Goal: Complete application form

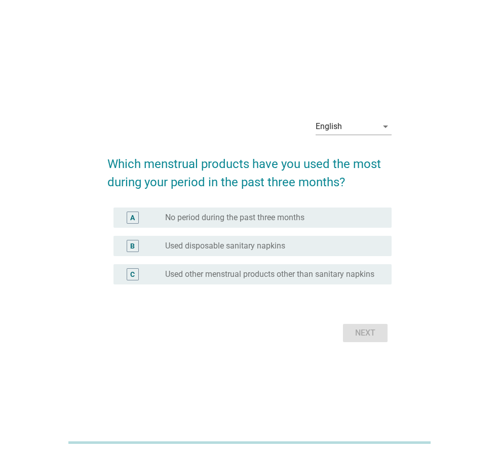
click at [239, 241] on label "Used disposable sanitary napkins" at bounding box center [225, 246] width 120 height 10
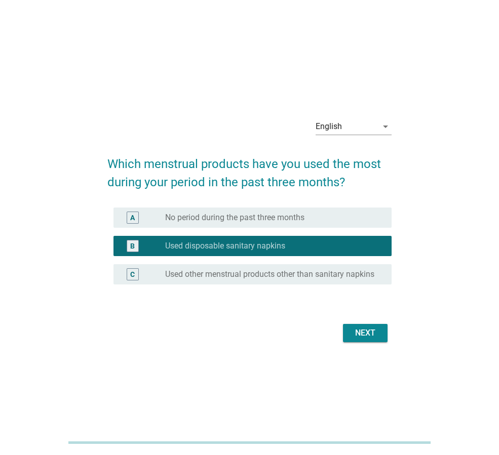
click at [368, 330] on button "Next" at bounding box center [365, 333] width 45 height 18
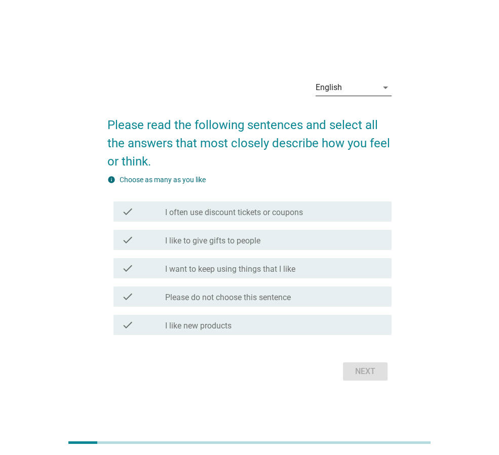
click at [332, 88] on div "English" at bounding box center [328, 87] width 26 height 9
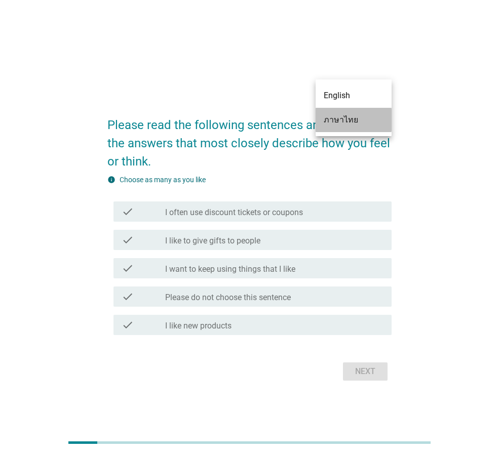
click at [341, 116] on div "ภาษาไทย" at bounding box center [354, 120] width 60 height 12
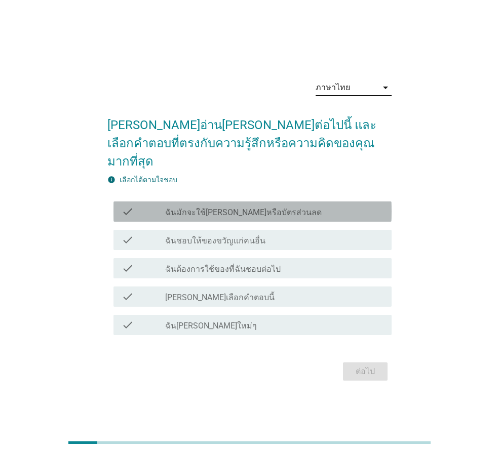
click at [189, 208] on label "ฉันมักจะใช้[PERSON_NAME]หรือบัตรส่วนลด" at bounding box center [243, 213] width 156 height 10
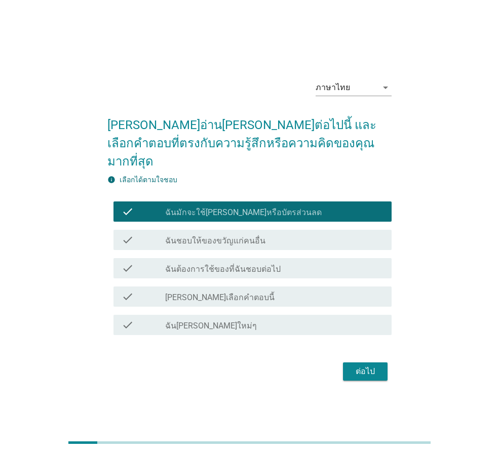
click at [355, 366] on div "ต่อไป" at bounding box center [365, 372] width 28 height 12
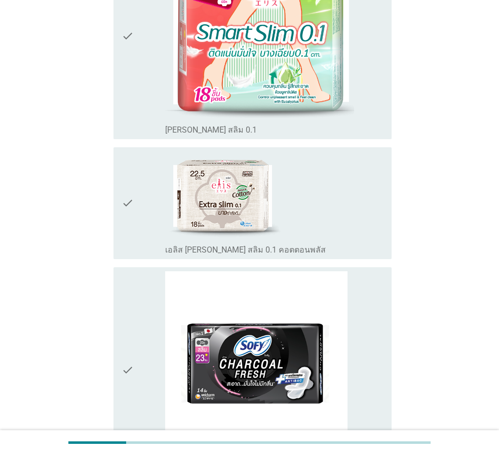
click at [135, 222] on div "check" at bounding box center [144, 203] width 44 height 104
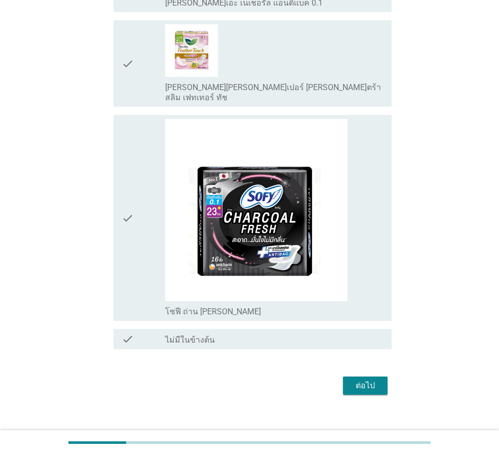
scroll to position [1665, 0]
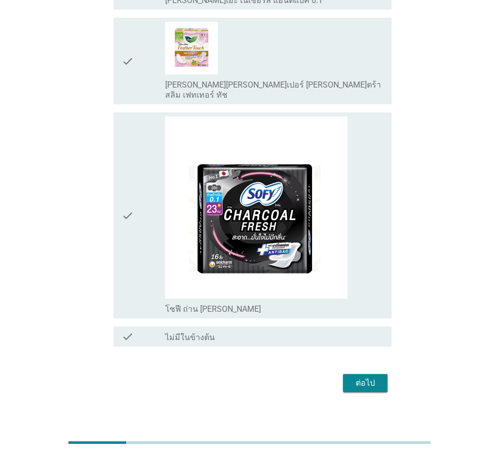
click at [351, 377] on div "ต่อไป" at bounding box center [365, 383] width 28 height 12
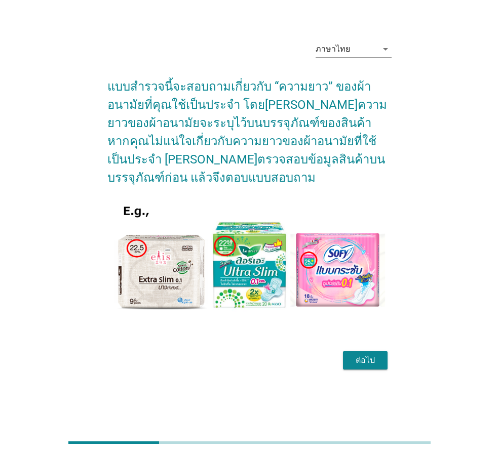
scroll to position [0, 0]
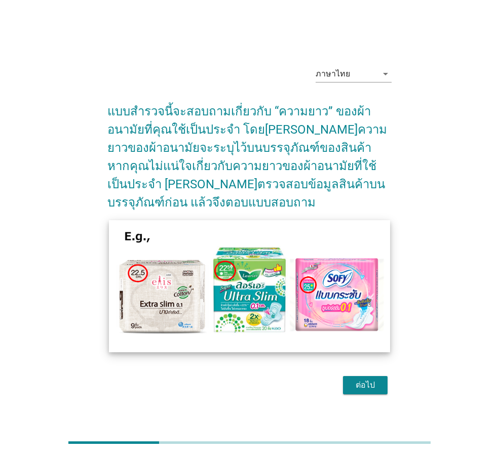
click at [320, 325] on img at bounding box center [249, 286] width 281 height 132
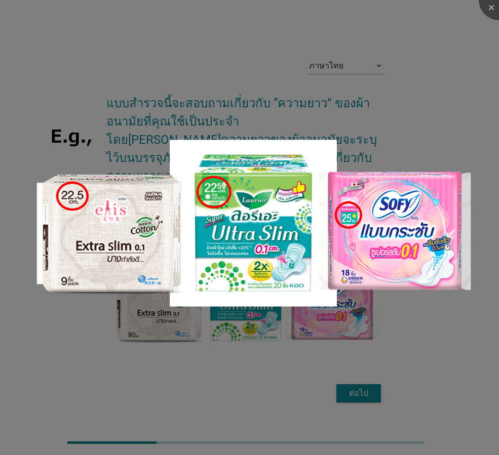
click at [394, 346] on div at bounding box center [249, 227] width 499 height 455
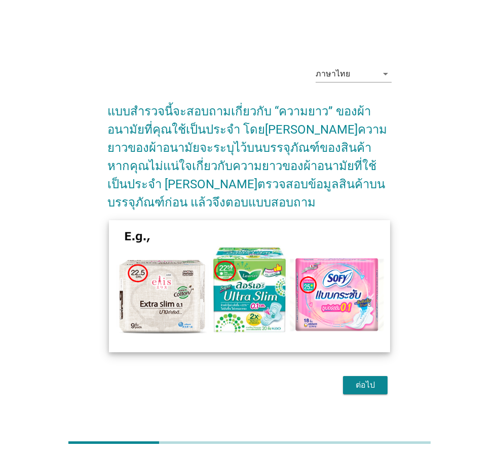
click at [338, 342] on img at bounding box center [249, 286] width 281 height 132
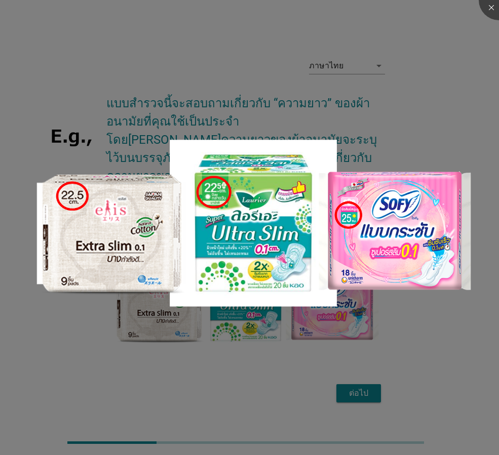
click at [359, 386] on div at bounding box center [249, 227] width 499 height 455
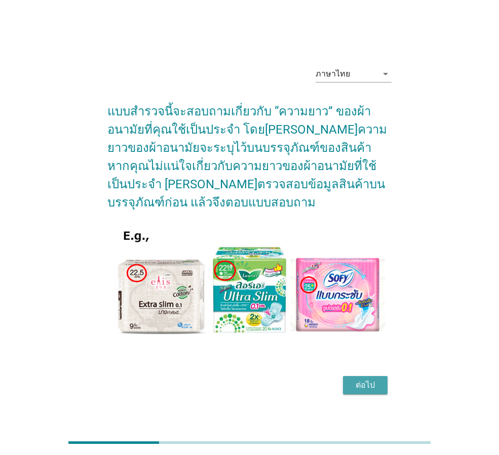
click at [362, 381] on div "ต่อไป" at bounding box center [365, 385] width 28 height 12
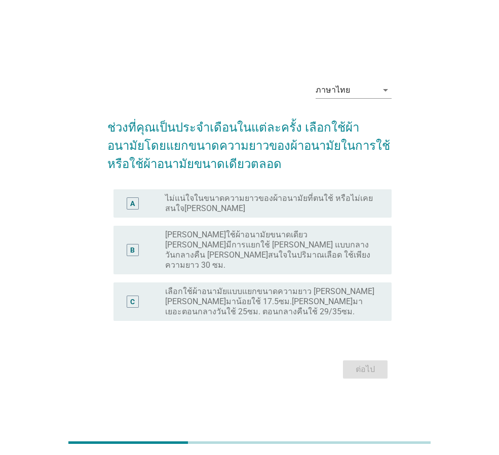
click at [372, 261] on div "B radio_button_unchecked [PERSON_NAME]ใช้ผ้าอนามัยขนาดเดียว [PERSON_NAME]มีการแ…" at bounding box center [252, 250] width 278 height 49
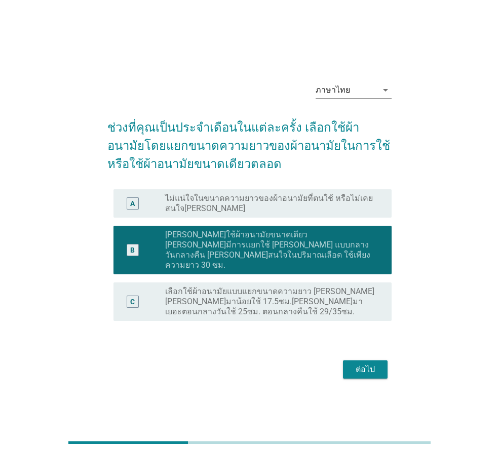
click at [374, 364] on div "ต่อไป" at bounding box center [365, 370] width 28 height 12
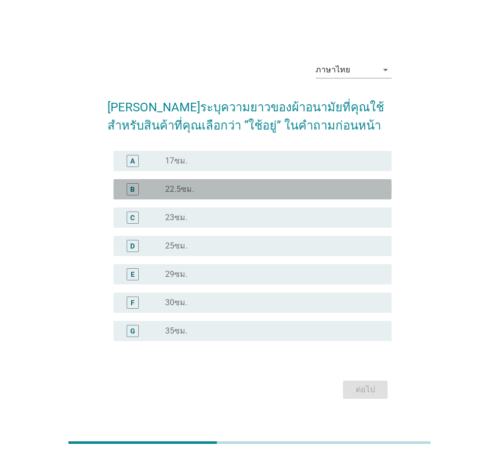
click at [304, 190] on div "radio_button_unchecked 22.5ซม." at bounding box center [270, 189] width 210 height 10
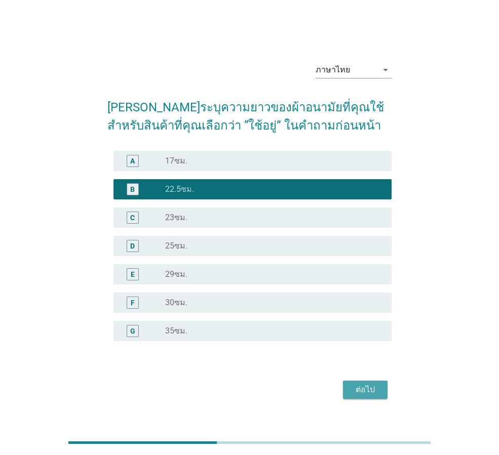
click at [355, 387] on div "ต่อไป" at bounding box center [365, 390] width 28 height 12
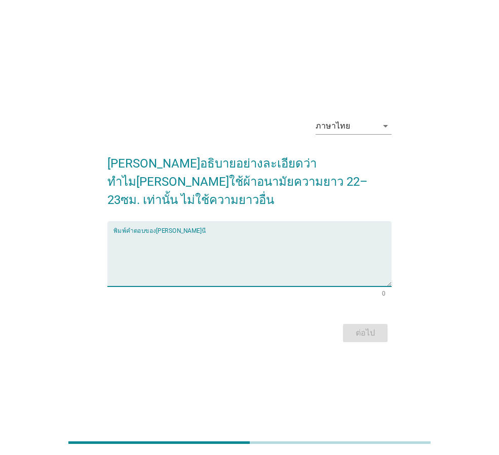
click at [261, 257] on textarea "พิมพ์คำตอบของคุณ ที่นี่" at bounding box center [252, 259] width 278 height 53
type textarea "ขนาดพอดี"
click at [364, 327] on div "ต่อไป" at bounding box center [365, 333] width 28 height 12
